Goal: Information Seeking & Learning: Check status

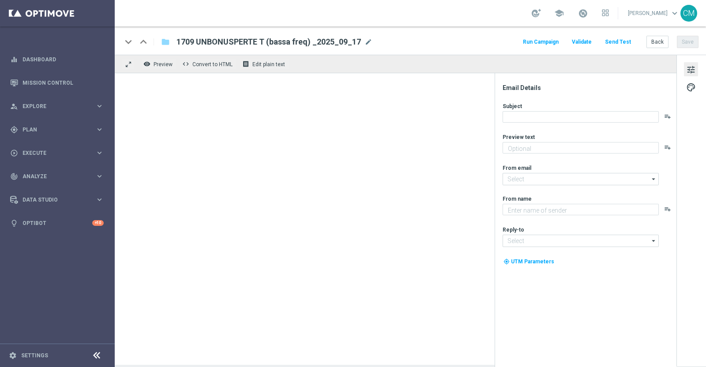
type textarea "Ti abbiamo accreditato 2€ di bonus Slot"
type input "[EMAIL_ADDRESS][DOMAIN_NAME]"
type textarea "Sisal"
type input "[EMAIL_ADDRESS][DOMAIN_NAME]"
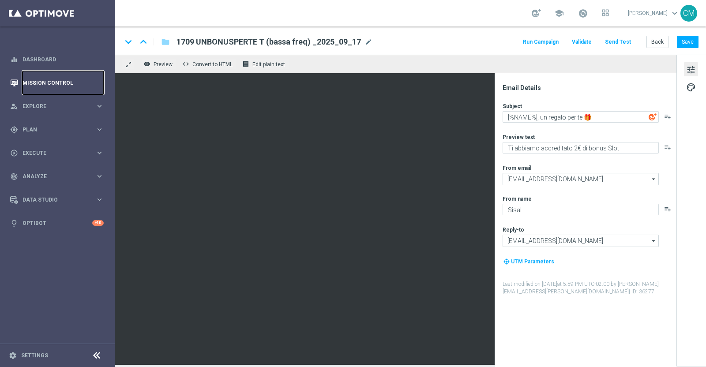
click at [49, 81] on link "Mission Control" at bounding box center [62, 82] width 81 height 23
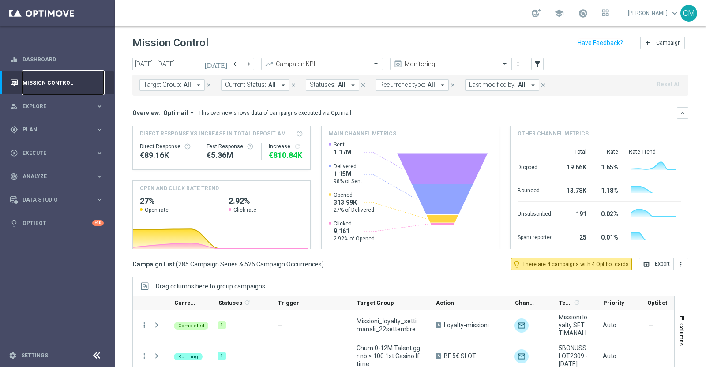
scroll to position [0, 0]
click at [224, 63] on icon "[DATE]" at bounding box center [216, 64] width 24 height 8
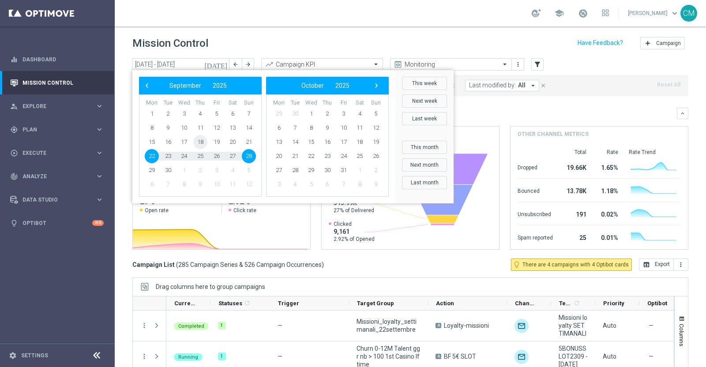
click at [199, 142] on span "18" at bounding box center [200, 142] width 14 height 14
type input "[DATE] - [DATE]"
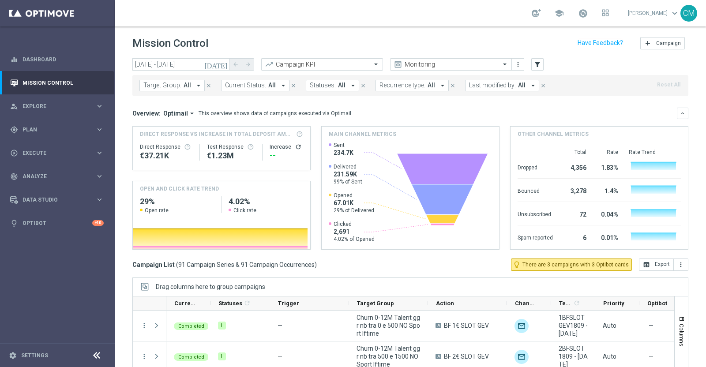
scroll to position [74, 0]
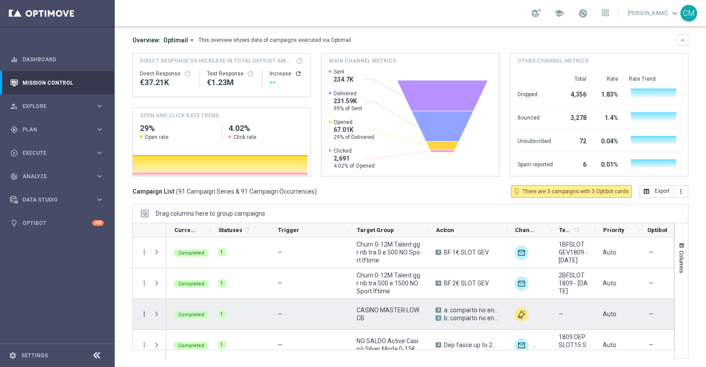
click at [142, 310] on icon "more_vert" at bounding box center [144, 314] width 8 height 8
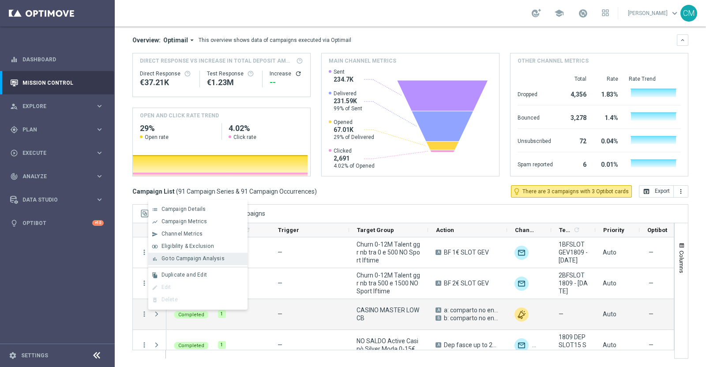
click at [171, 261] on div "bar_chart Go to Campaign Analysis" at bounding box center [197, 259] width 99 height 12
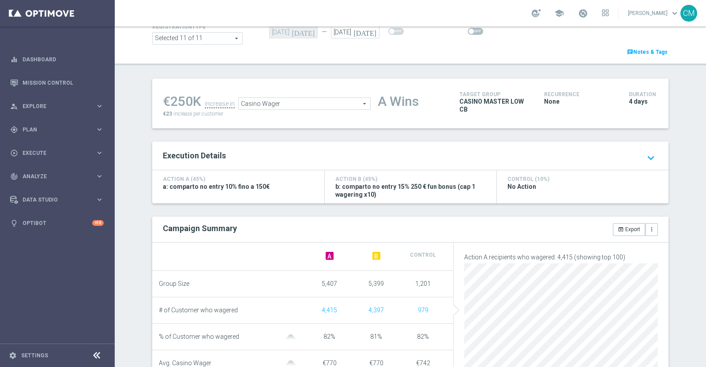
scroll to position [97, 0]
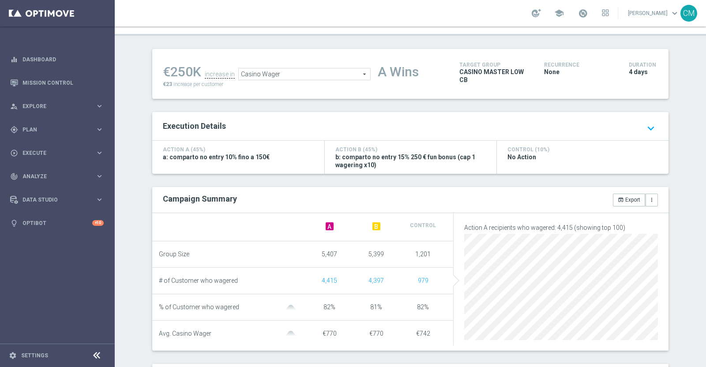
click at [291, 76] on span "Casino Wager" at bounding box center [304, 73] width 131 height 11
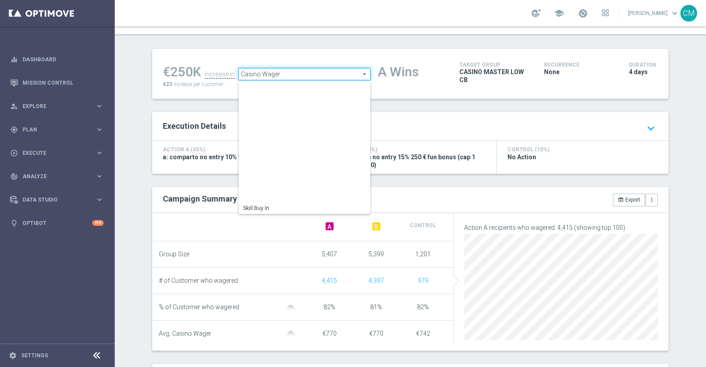
scroll to position [137, 0]
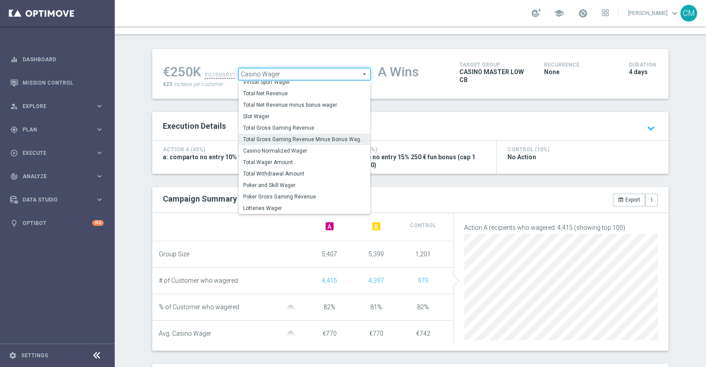
click at [301, 139] on span "Total Gross Gaming Revenue Minus Bonus Wagared" at bounding box center [304, 139] width 123 height 7
type input "Total Gross Gaming Revenue Minus Bonus Wagared"
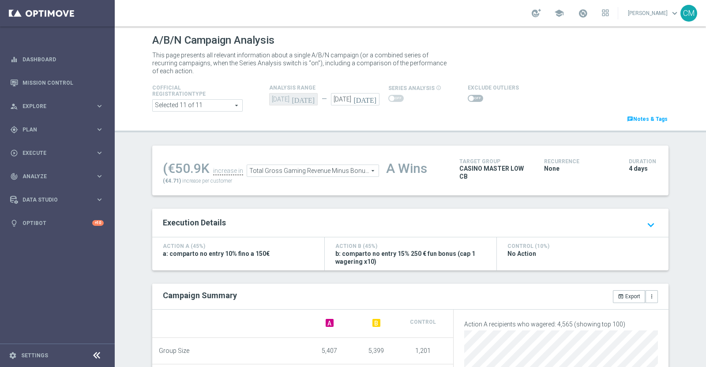
click at [467, 96] on span at bounding box center [474, 98] width 15 height 7
click at [467, 96] on input "checkbox" at bounding box center [474, 98] width 15 height 7
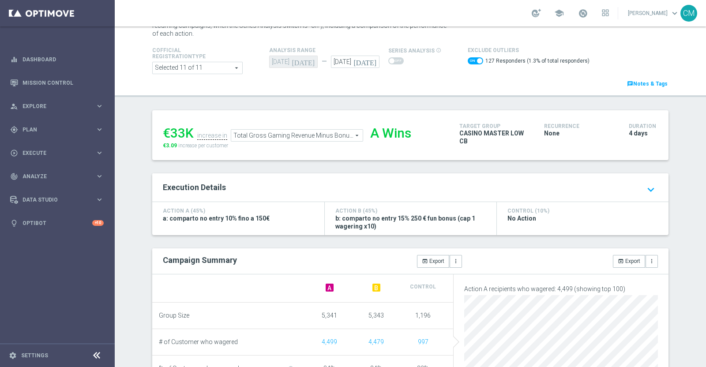
scroll to position [36, 0]
click at [468, 60] on span at bounding box center [474, 62] width 15 height 7
click at [468, 60] on input "checkbox" at bounding box center [474, 62] width 15 height 7
checkbox input "false"
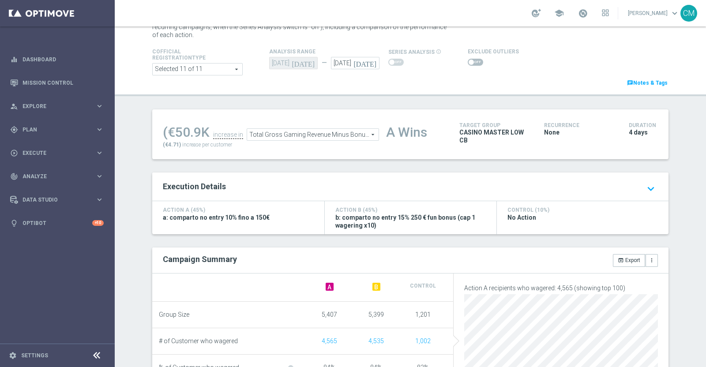
click at [324, 134] on span "Total Gross Gaming Revenue Minus Bonus Wagared" at bounding box center [312, 134] width 131 height 11
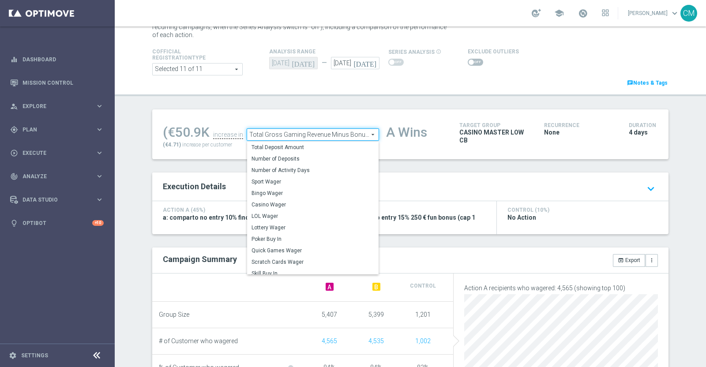
click at [213, 149] on div "(€50.9K increase in Total Gross Gaming Revenue Minus Bonus Wagared Total Gross …" at bounding box center [410, 134] width 516 height 50
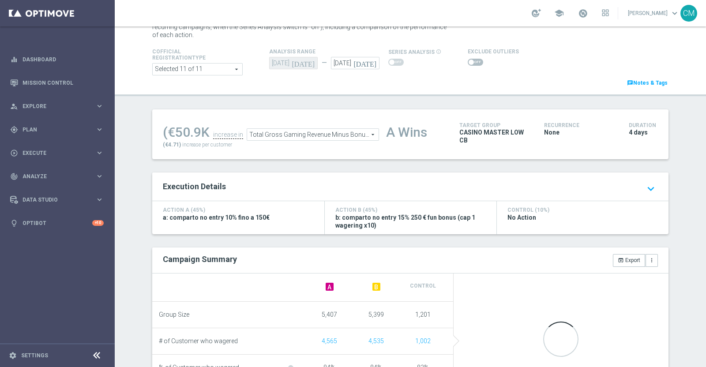
click at [306, 134] on span "Total Gross Gaming Revenue Minus Bonus Wagared" at bounding box center [312, 134] width 131 height 11
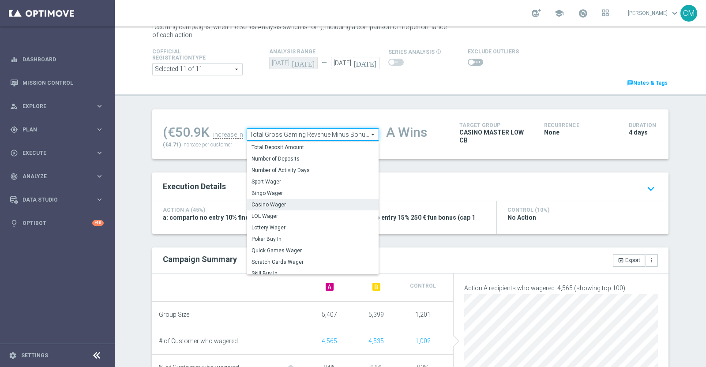
click at [286, 204] on span "Casino Wager" at bounding box center [312, 204] width 123 height 7
type input "Casino Wager"
